Goal: Find contact information: Find contact information

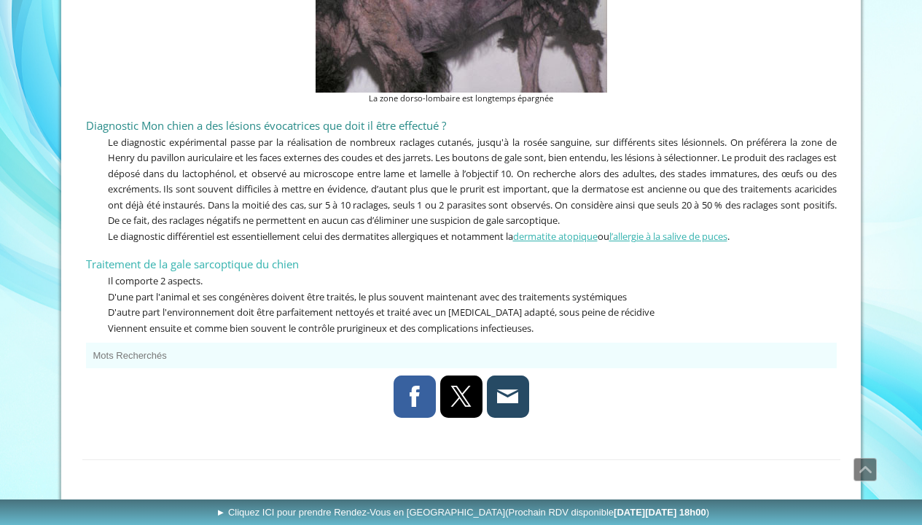
scroll to position [4509, 0]
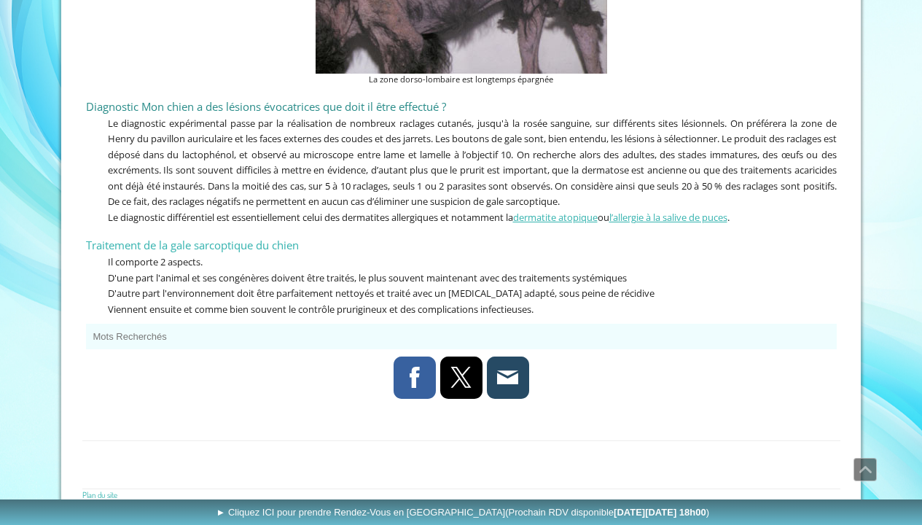
click at [86, 176] on p "Le diagnostic expérimental passe par la réalisation de nombreux raclages cutané…" at bounding box center [461, 162] width 751 height 94
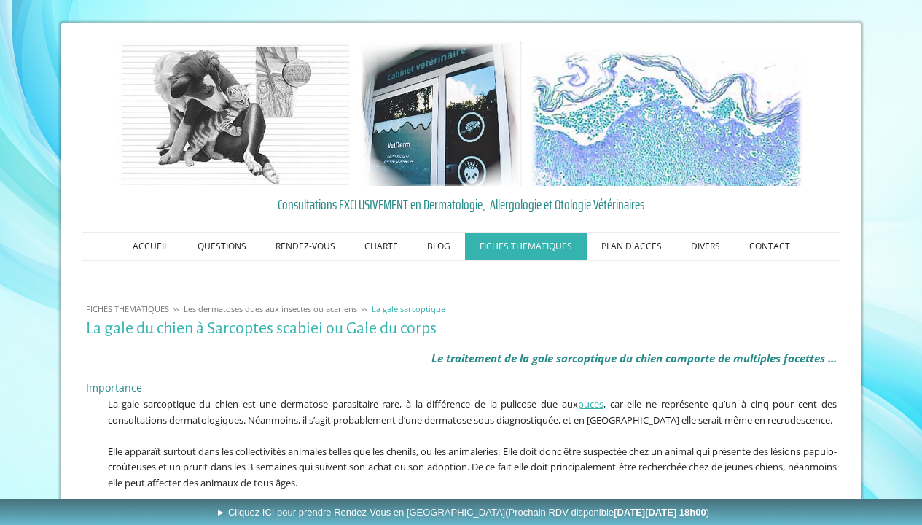
scroll to position [0, 0]
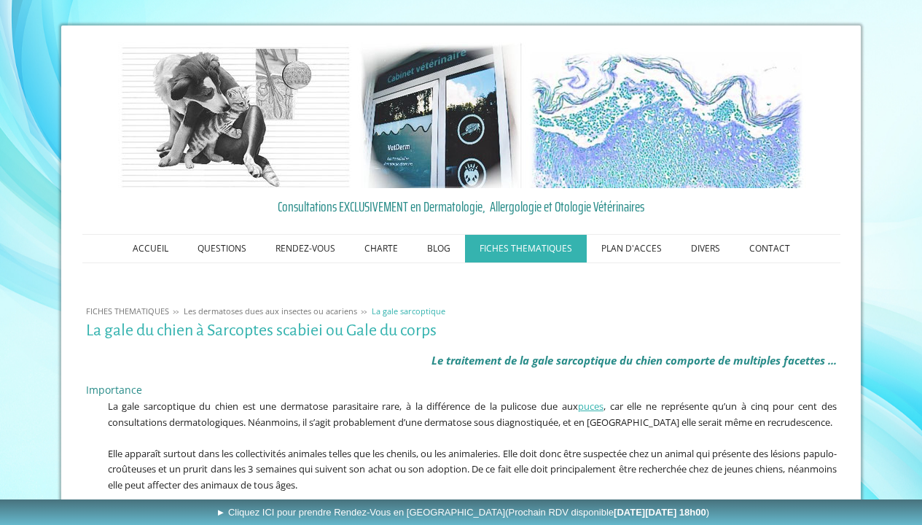
click at [348, 175] on img at bounding box center [461, 115] width 698 height 146
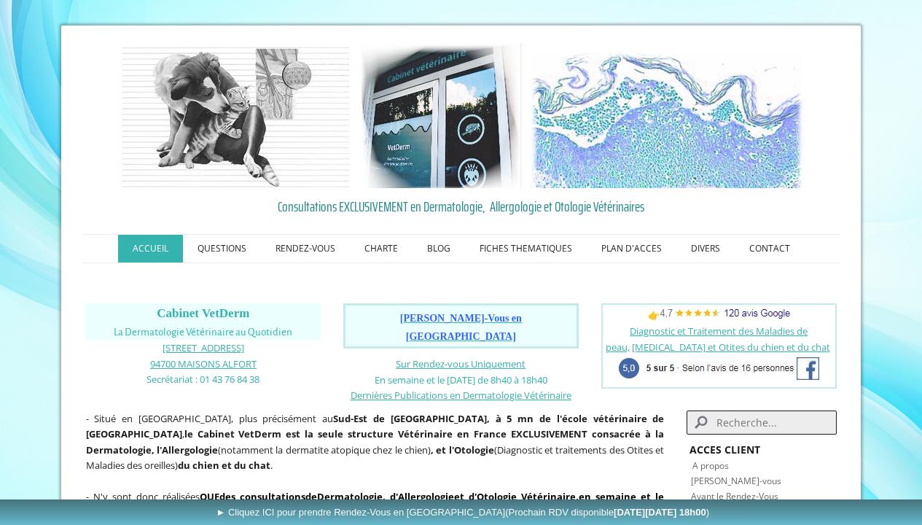
click at [96, 142] on figure at bounding box center [461, 115] width 751 height 146
click at [735, 235] on link "CONTACT" at bounding box center [770, 249] width 70 height 28
